Goal: Task Accomplishment & Management: Complete application form

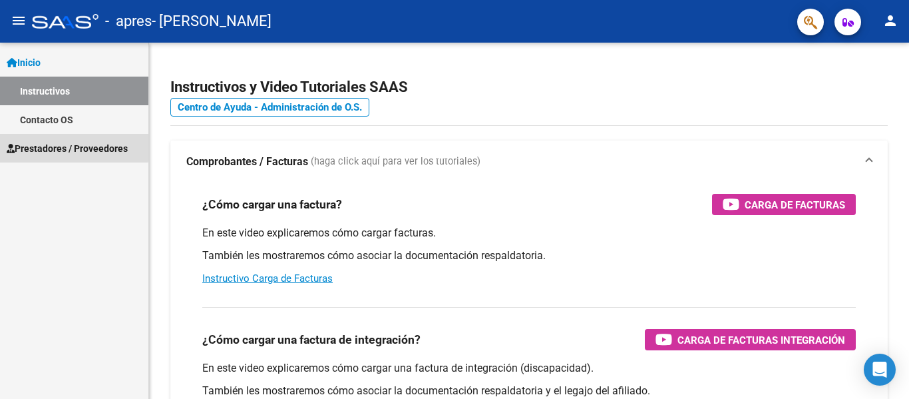
click at [61, 146] on span "Prestadores / Proveedores" at bounding box center [67, 148] width 121 height 15
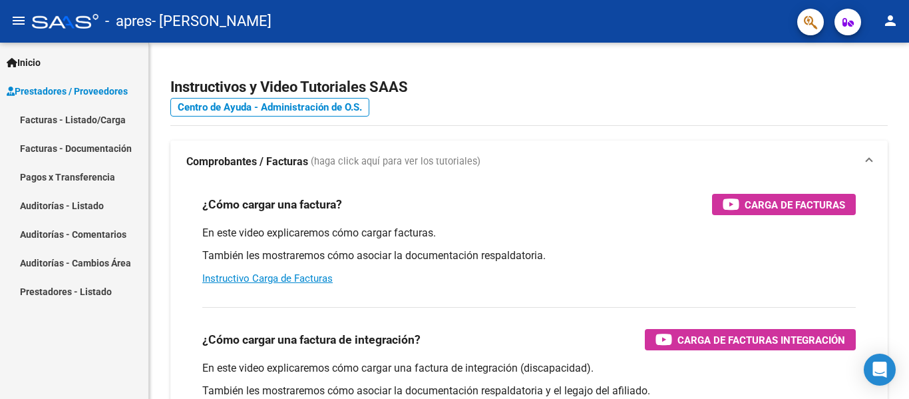
click at [51, 87] on span "Prestadores / Proveedores" at bounding box center [67, 91] width 121 height 15
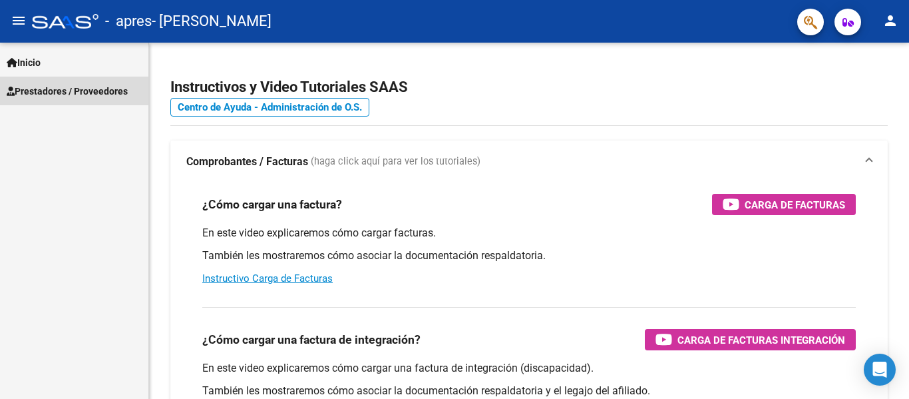
click at [51, 87] on span "Prestadores / Proveedores" at bounding box center [67, 91] width 121 height 15
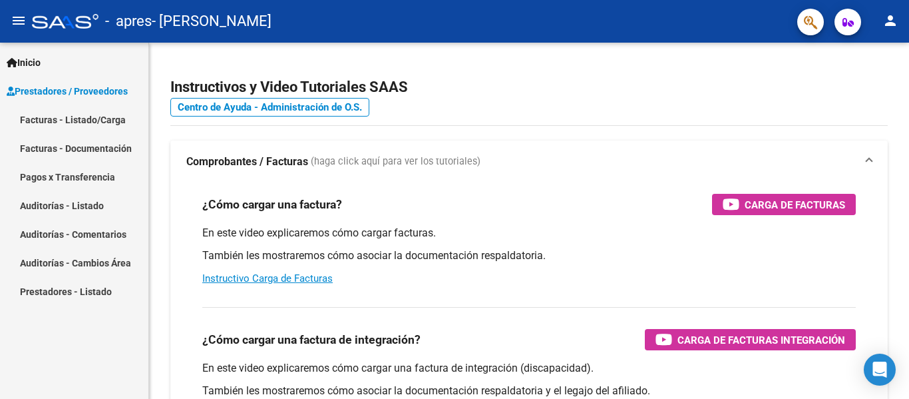
click at [47, 116] on link "Facturas - Listado/Carga" at bounding box center [74, 119] width 148 height 29
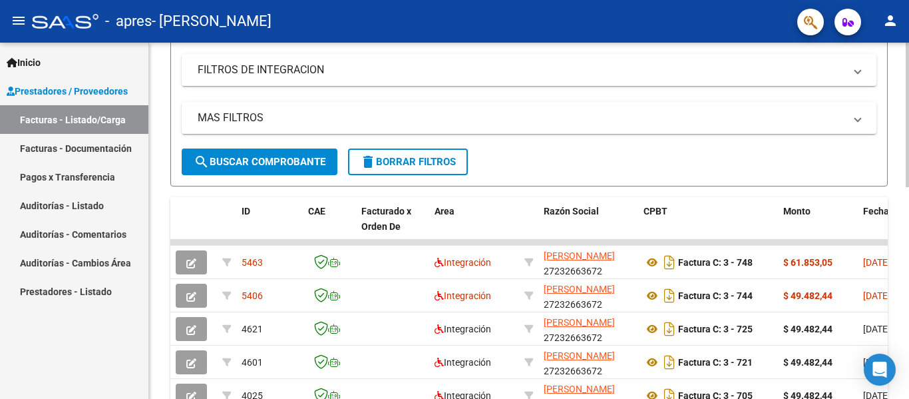
scroll to position [253, 0]
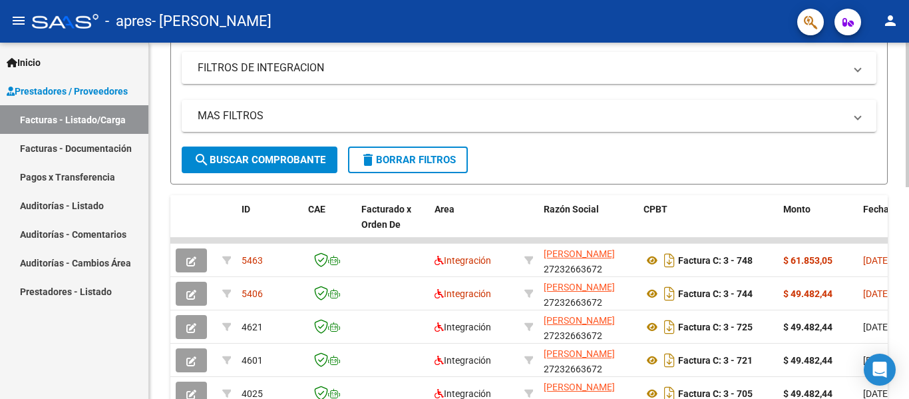
click at [908, 270] on div at bounding box center [907, 219] width 3 height 144
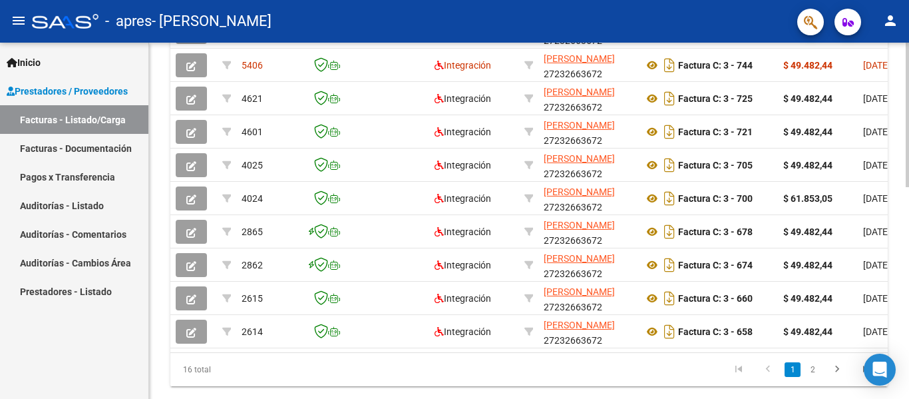
scroll to position [485, 0]
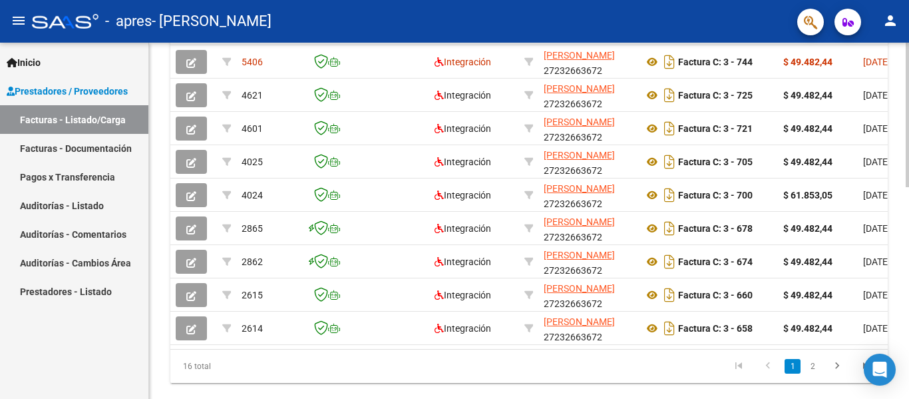
click at [908, 332] on div at bounding box center [907, 315] width 3 height 144
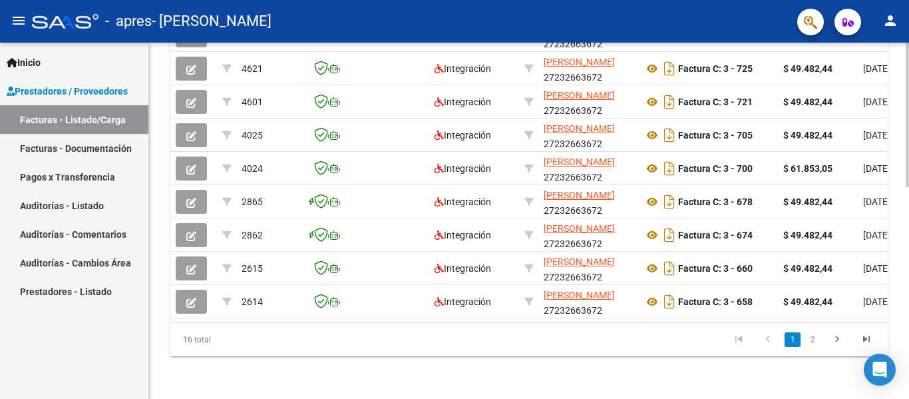
click at [908, 285] on div at bounding box center [907, 326] width 3 height 144
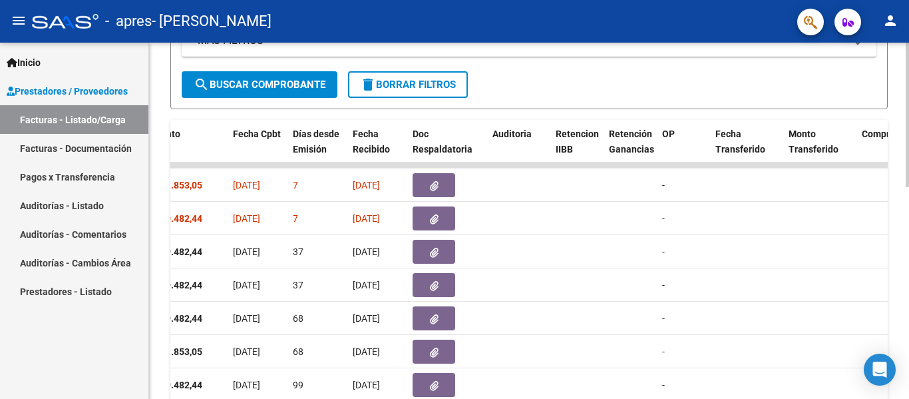
scroll to position [338, 0]
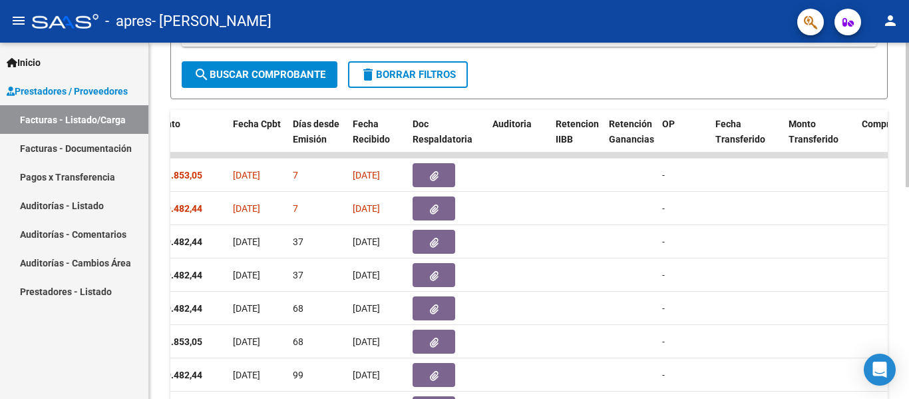
click at [907, 184] on div at bounding box center [907, 254] width 3 height 144
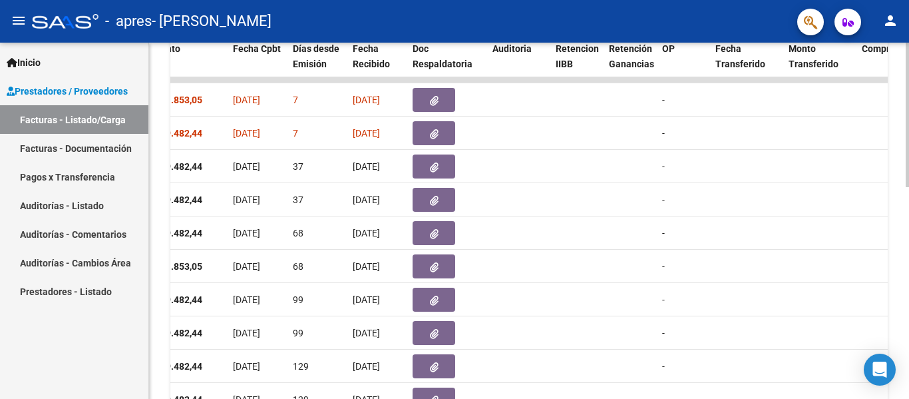
scroll to position [496, 0]
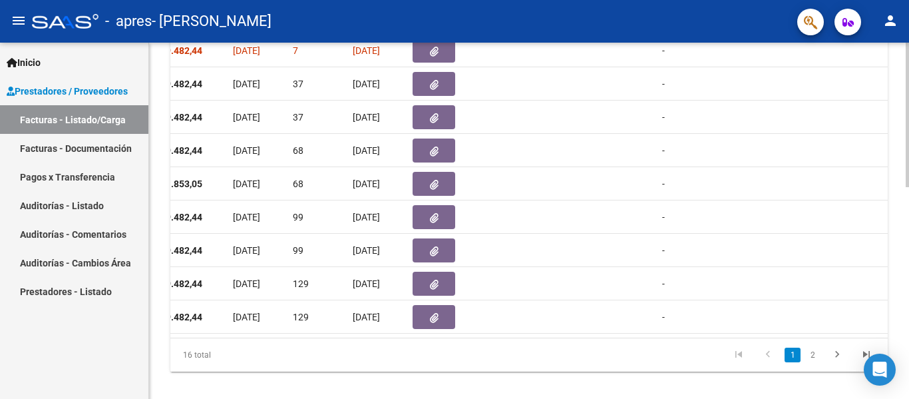
click at [908, 256] on div at bounding box center [907, 320] width 3 height 144
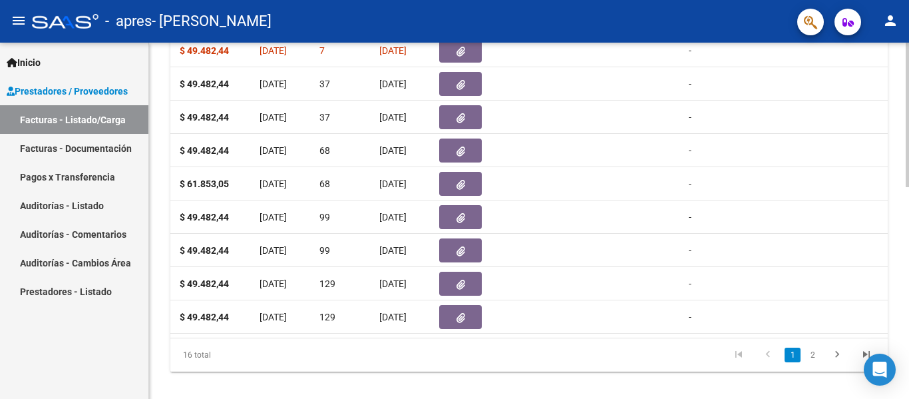
scroll to position [0, 577]
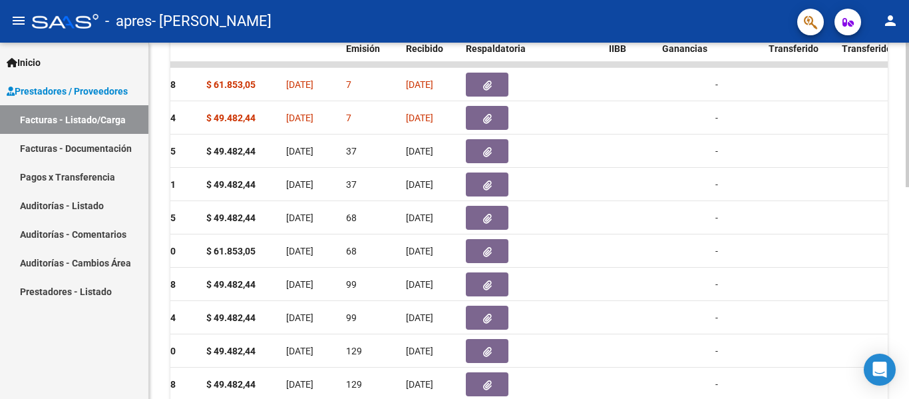
click at [908, 238] on div at bounding box center [907, 292] width 3 height 144
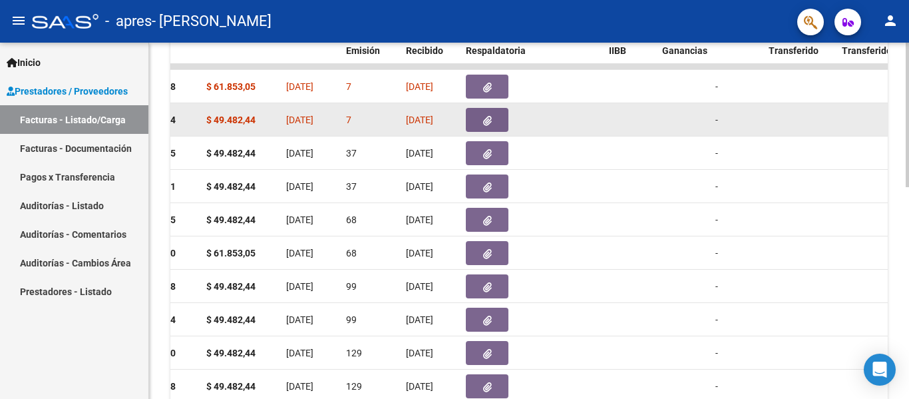
click at [488, 116] on icon "button" at bounding box center [487, 121] width 9 height 10
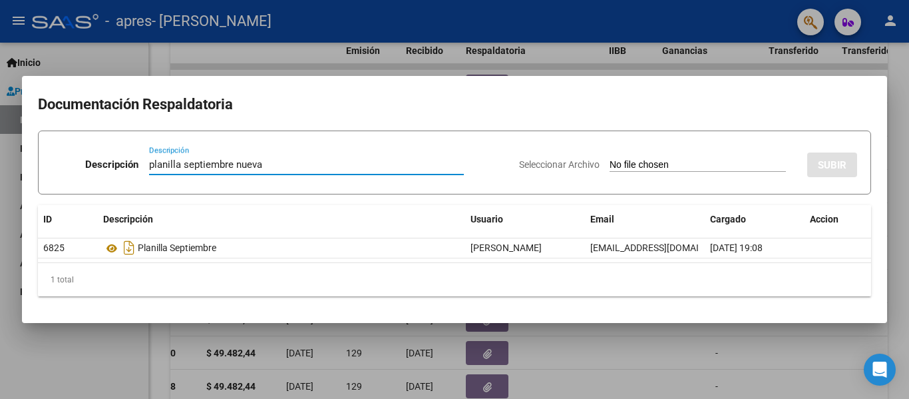
type input "planilla septiembre nueva"
click at [670, 168] on input "Seleccionar Archivo" at bounding box center [698, 165] width 176 height 13
type input "C:\fakepath\Documento sptiembre 1111.pdf"
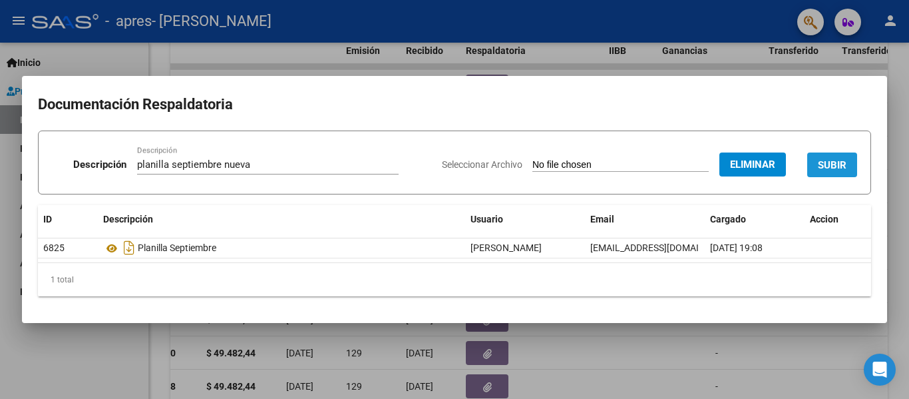
click at [817, 165] on button "SUBIR" at bounding box center [832, 164] width 50 height 25
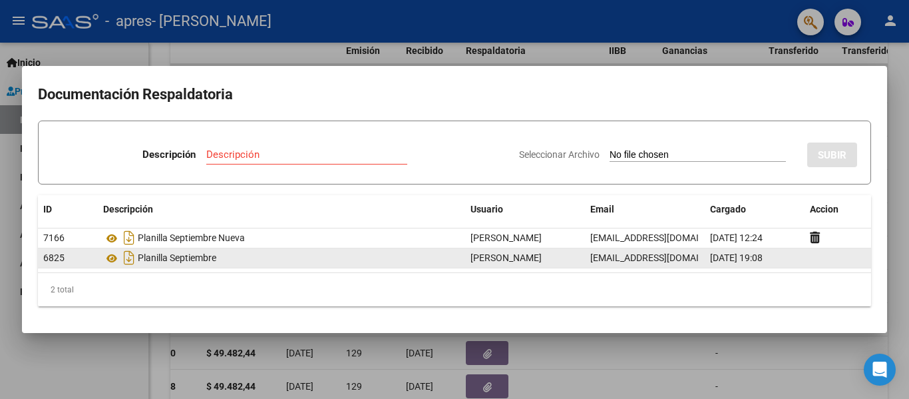
click at [754, 263] on div "[DATE] 19:08" at bounding box center [754, 257] width 89 height 15
click at [112, 258] on icon at bounding box center [111, 258] width 17 height 16
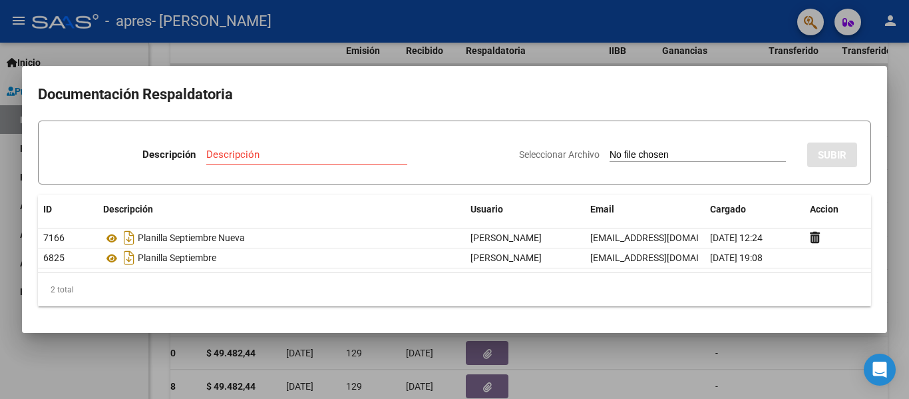
click at [298, 59] on div at bounding box center [454, 199] width 909 height 399
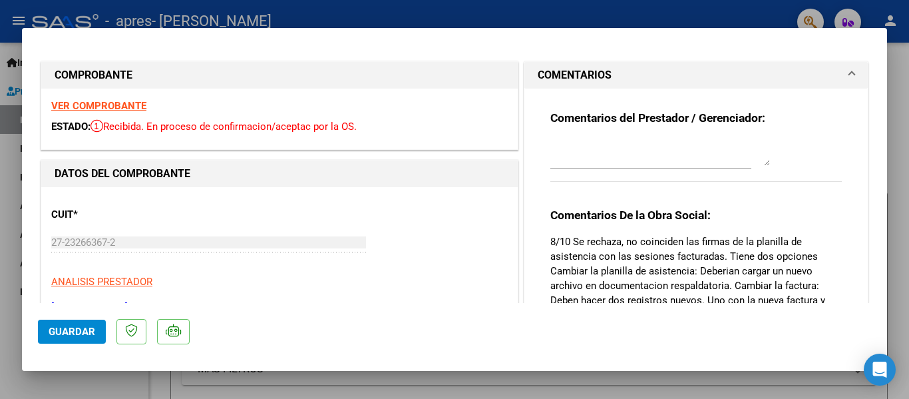
click at [876, 296] on mat-dialog-content "COMPROBANTE VER COMPROBANTE ESTADO: Recibida. En proceso de confirmacion/acepta…" at bounding box center [454, 173] width 865 height 259
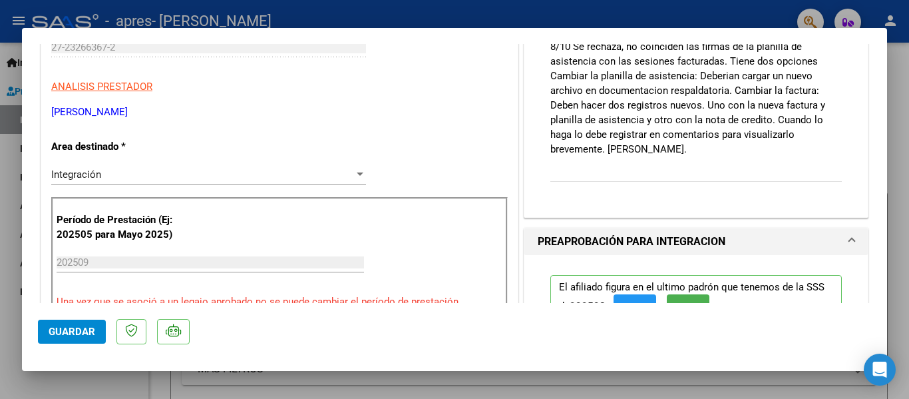
scroll to position [89, 0]
